Goal: Navigation & Orientation: Find specific page/section

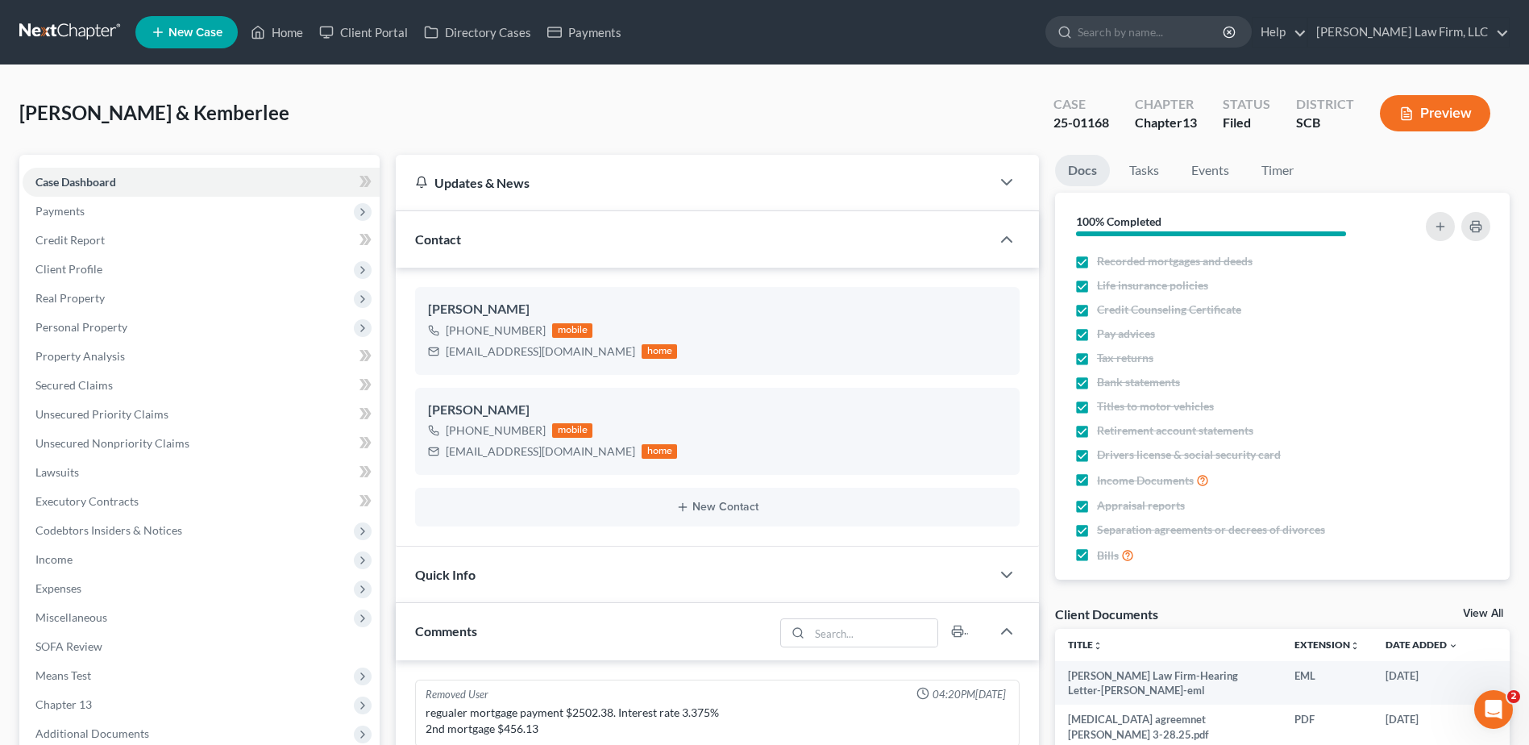
scroll to position [1364, 0]
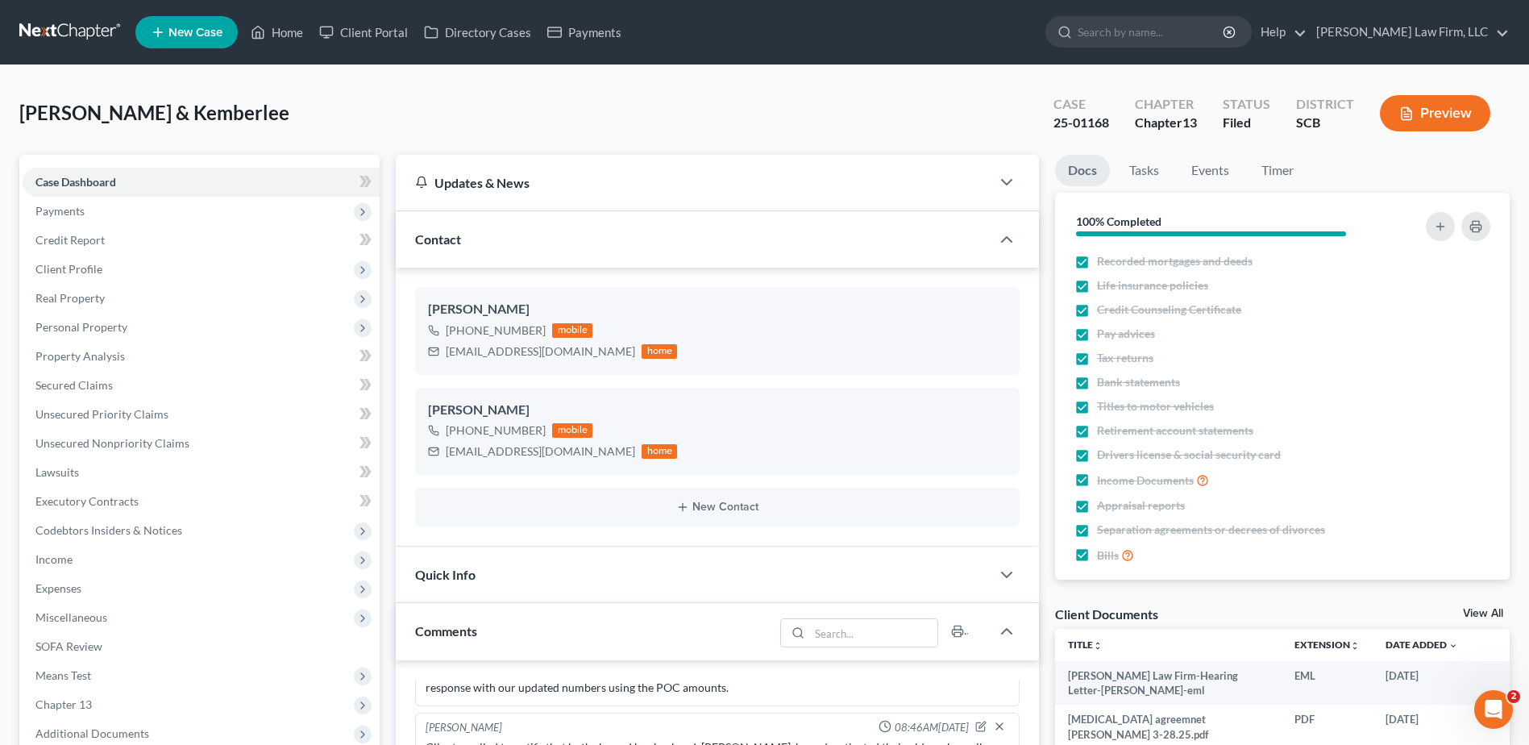
click at [98, 13] on nav "Home New Case Client Portal Directory Cases Payments Meredith Law Firm, LLC aca…" at bounding box center [764, 32] width 1529 height 64
click at [98, 21] on link at bounding box center [70, 32] width 103 height 29
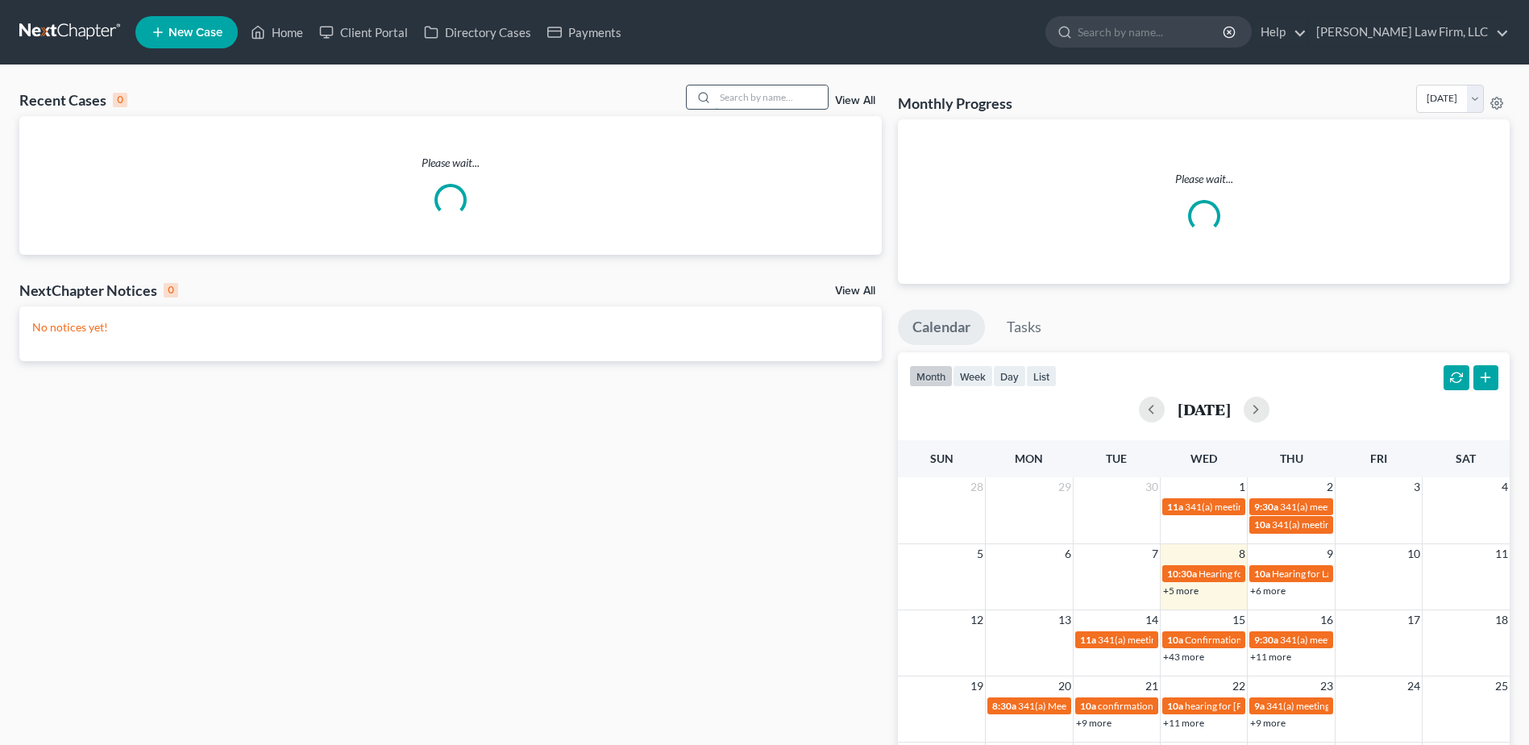
click at [777, 98] on input "search" at bounding box center [771, 96] width 113 height 23
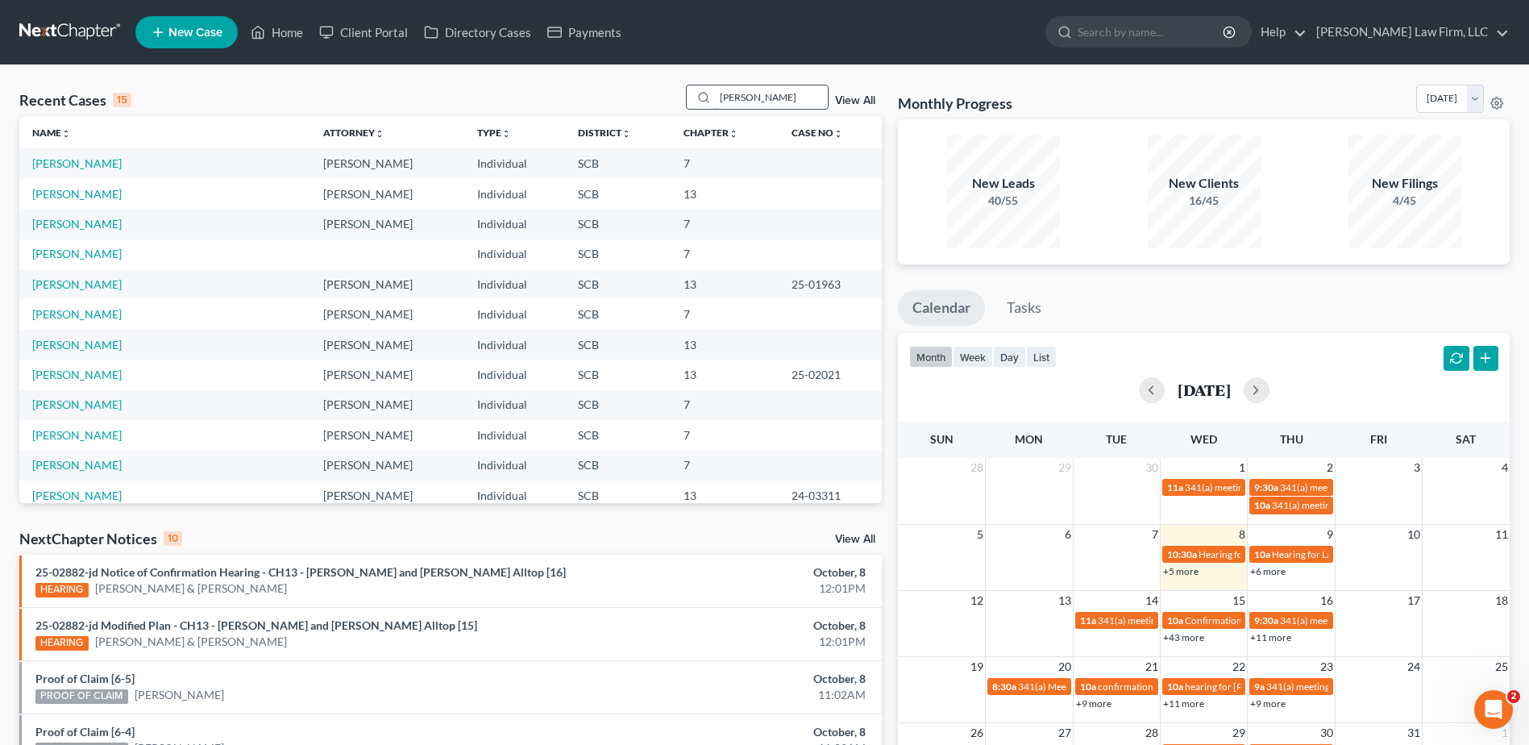
type input "[PERSON_NAME]"
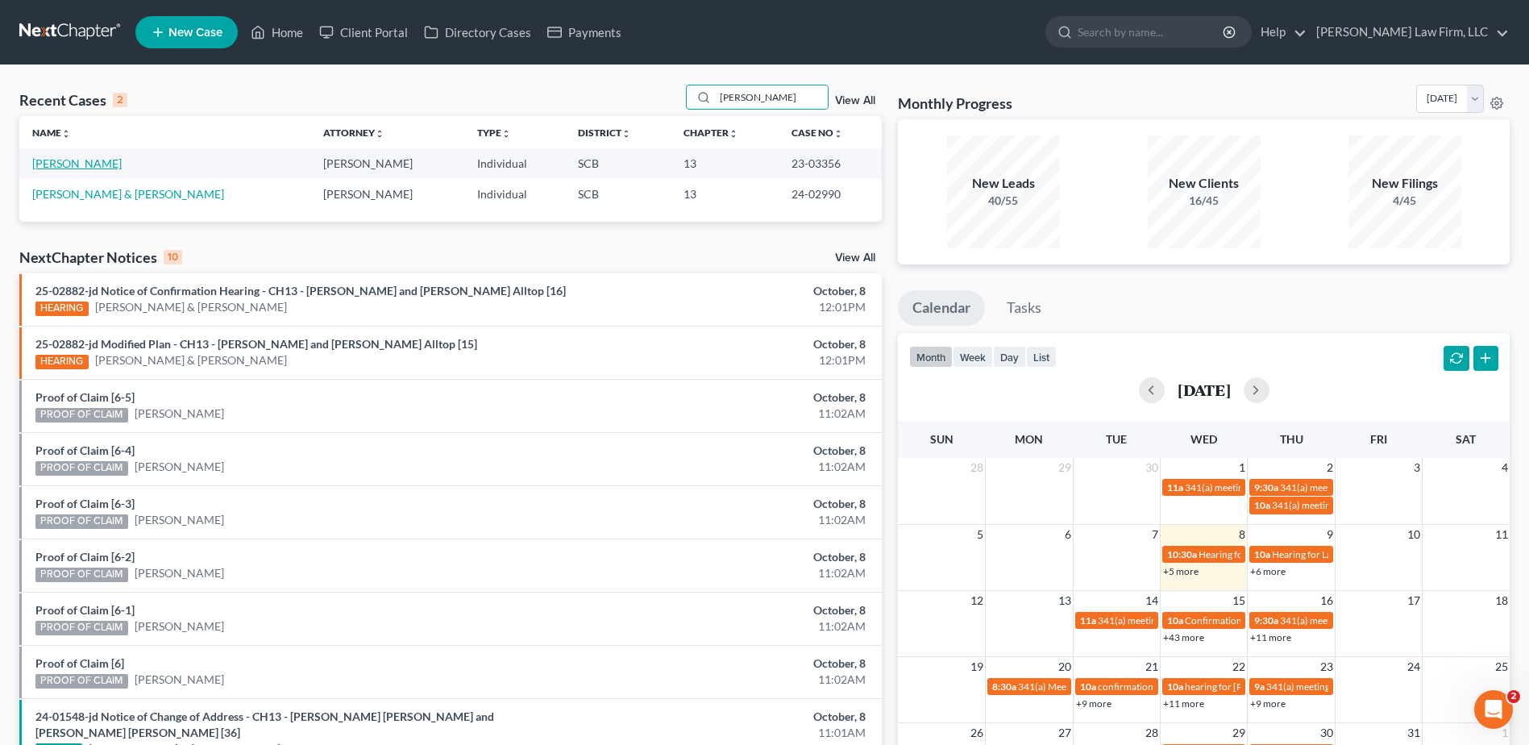
click at [83, 165] on link "[PERSON_NAME]" at bounding box center [76, 163] width 89 height 14
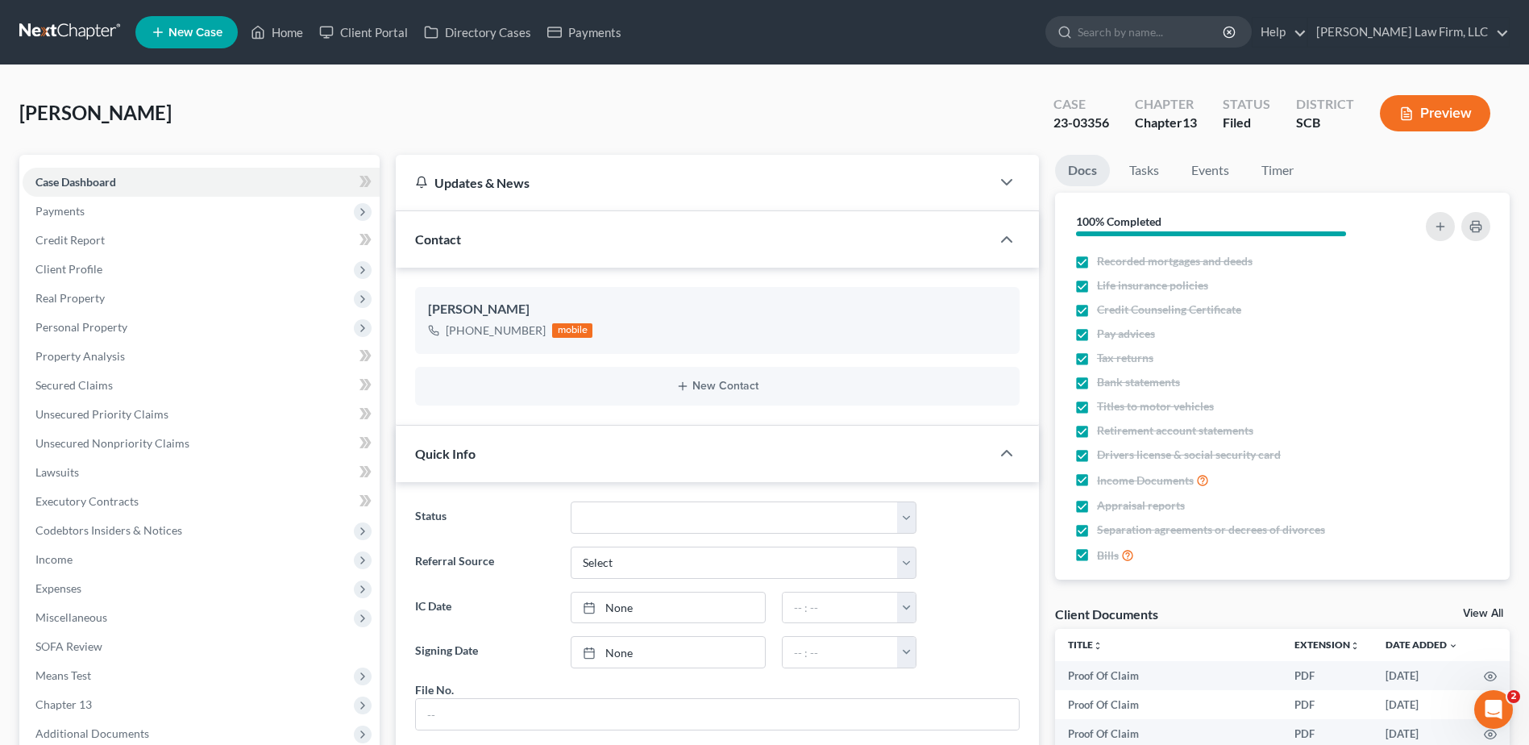
scroll to position [969, 0]
